Goal: Information Seeking & Learning: Stay updated

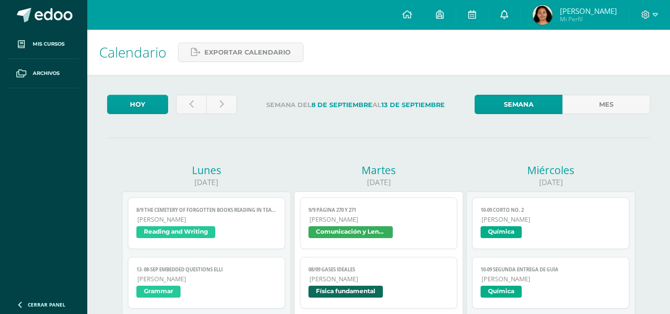
click at [520, 18] on link at bounding box center [504, 15] width 32 height 30
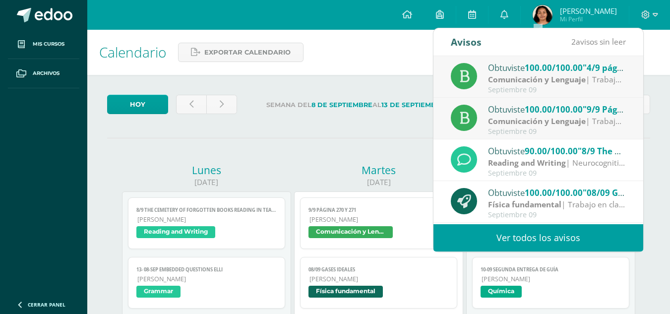
click at [497, 236] on link "Ver todos los avisos" at bounding box center [538, 237] width 210 height 27
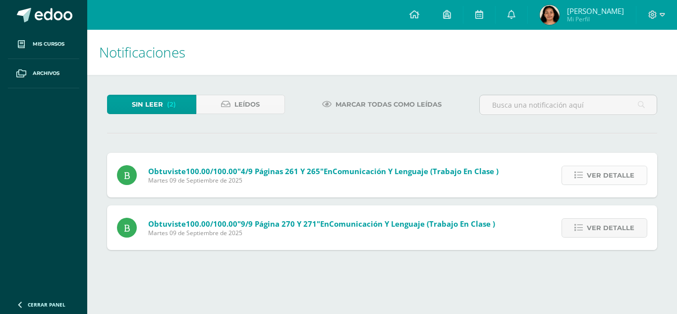
click at [585, 178] on link "Ver detalle" at bounding box center [605, 175] width 86 height 19
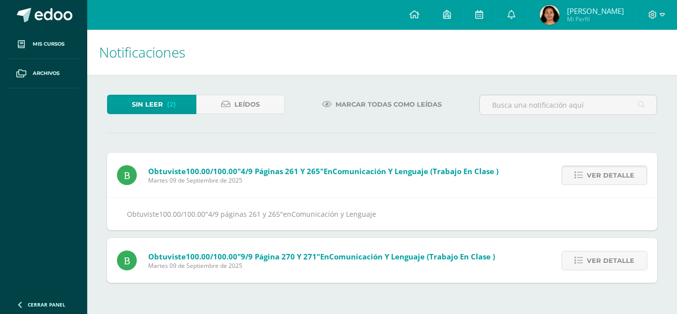
click at [585, 178] on link "Ver detalle" at bounding box center [605, 175] width 86 height 19
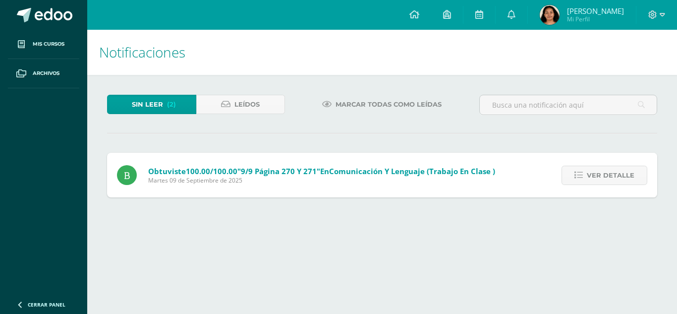
click at [585, 178] on link "Ver detalle" at bounding box center [605, 175] width 86 height 19
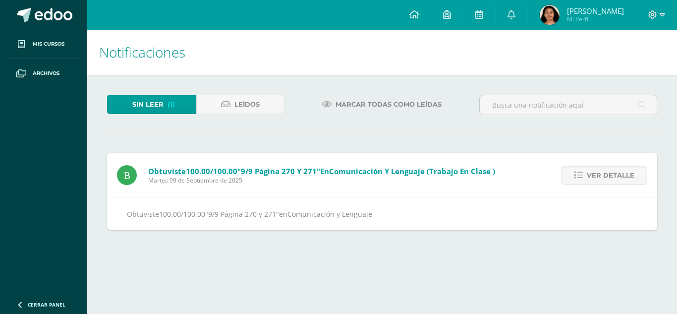
click at [585, 178] on link "Ver detalle" at bounding box center [605, 175] width 86 height 19
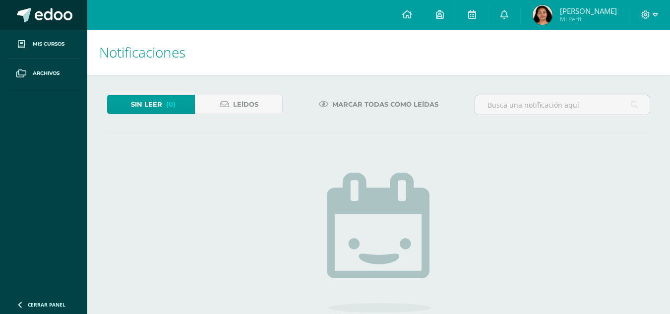
click at [77, 17] on link at bounding box center [43, 15] width 87 height 30
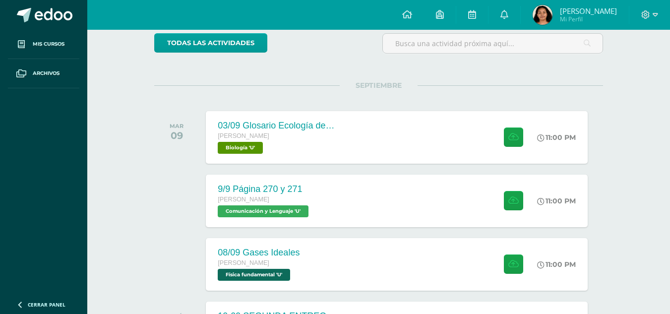
scroll to position [93, 0]
